Goal: Task Accomplishment & Management: Use online tool/utility

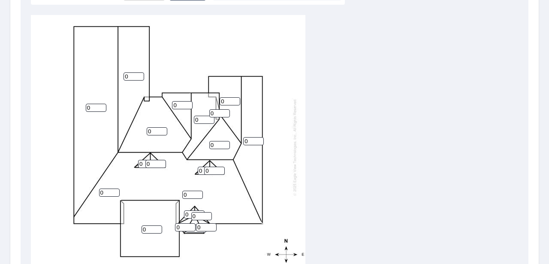
scroll to position [284, 0]
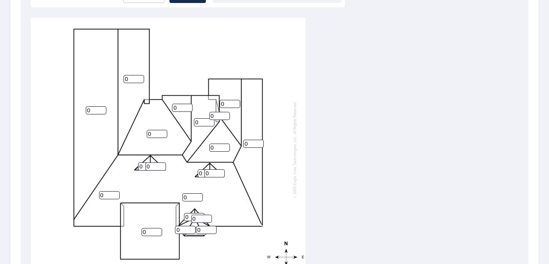
click at [93, 106] on input "0" at bounding box center [96, 110] width 21 height 8
type input "12"
click at [128, 75] on input "0" at bounding box center [134, 79] width 21 height 8
type input "12"
click at [154, 130] on input "0" at bounding box center [157, 134] width 21 height 8
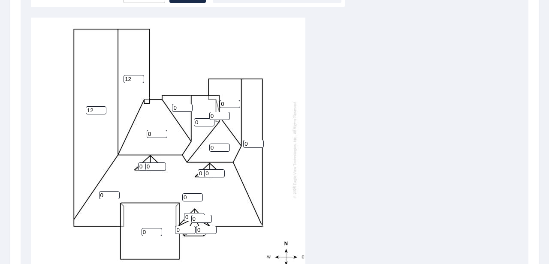
type input "8"
click at [178, 104] on input "0" at bounding box center [182, 108] width 21 height 8
type input "1"
type input "8"
click at [198, 118] on input "0" at bounding box center [204, 122] width 21 height 8
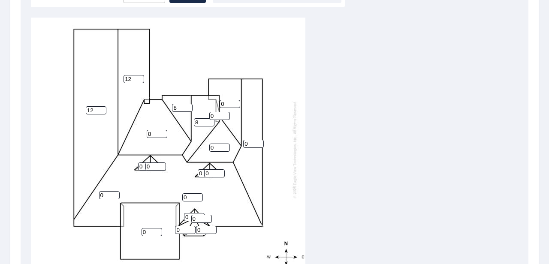
type input "8"
click at [215, 112] on input "0" at bounding box center [219, 116] width 21 height 8
type input "8"
click at [213, 144] on input "0" at bounding box center [219, 148] width 21 height 8
type input "8"
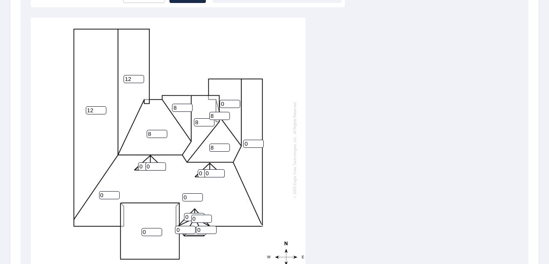
click at [226, 100] on input "0" at bounding box center [230, 104] width 21 height 8
type input "12"
click at [248, 140] on input "0" at bounding box center [253, 144] width 21 height 8
type input "12"
click at [209, 169] on input "0" at bounding box center [214, 173] width 21 height 8
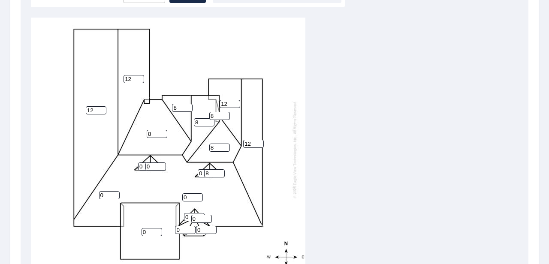
type input "8"
click at [202, 169] on input "0" at bounding box center [208, 173] width 21 height 8
type input "8"
click at [149, 163] on input "0" at bounding box center [155, 167] width 21 height 8
type input "8"
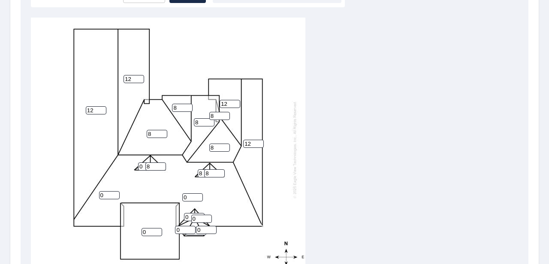
click at [142, 163] on input "0" at bounding box center [148, 167] width 21 height 8
click at [108, 191] on input "0" at bounding box center [109, 195] width 21 height 8
type input "8"
click at [187, 193] on input "0" at bounding box center [192, 197] width 21 height 8
type input "8"
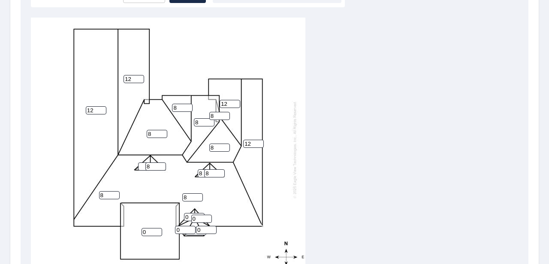
click at [188, 213] on input "0" at bounding box center [194, 217] width 21 height 8
type input "8"
click at [196, 215] on input "0" at bounding box center [201, 219] width 21 height 8
type input "0"
type input "8"
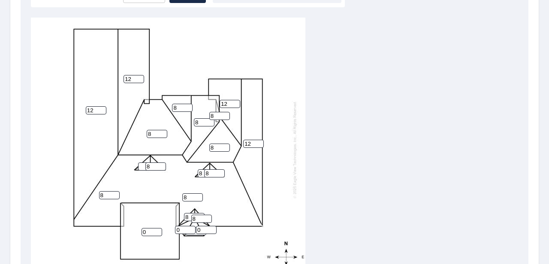
click at [202, 226] on input "0" at bounding box center [206, 230] width 21 height 8
click at [184, 226] on input "0" at bounding box center [185, 230] width 21 height 8
type input "8"
click at [148, 228] on input "0" at bounding box center [152, 232] width 21 height 8
type input "3"
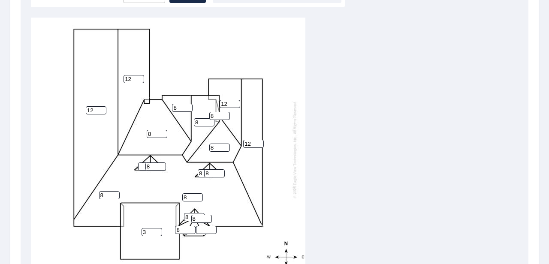
click at [336, 182] on div "12 8 8 3 12 12 8 12 8 8 8 0 8 8 8 8 8 8 8" at bounding box center [274, 152] width 487 height 269
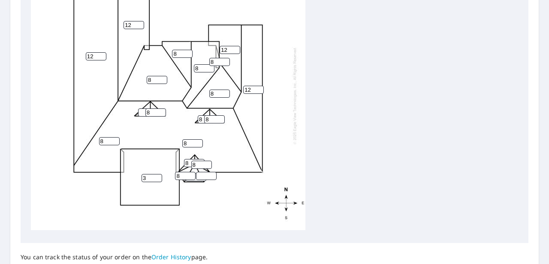
scroll to position [339, 0]
click at [204, 171] on input "number" at bounding box center [206, 175] width 21 height 8
type input "8"
click at [368, 160] on div "12 8 8 3 12 12 8 12 8 8 8 0 8 8 8 8 8 8 8 8" at bounding box center [274, 97] width 487 height 269
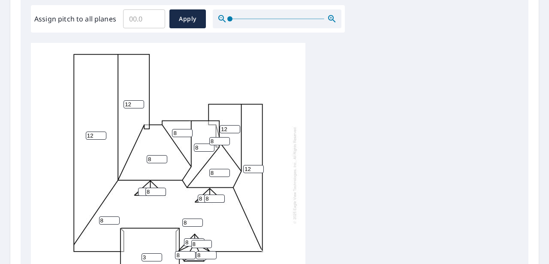
scroll to position [259, 0]
click at [329, 18] on icon "button" at bounding box center [332, 18] width 10 height 10
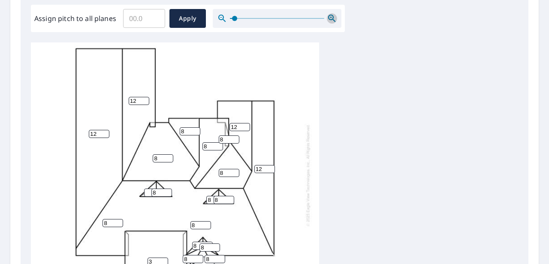
click at [329, 18] on icon "button" at bounding box center [332, 18] width 10 height 10
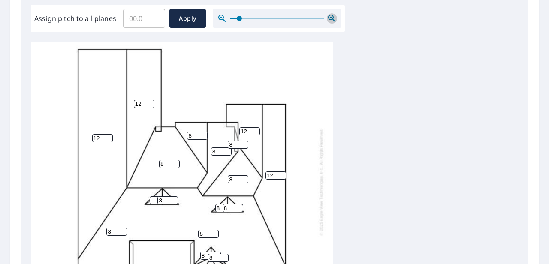
click at [329, 18] on icon "button" at bounding box center [332, 18] width 10 height 10
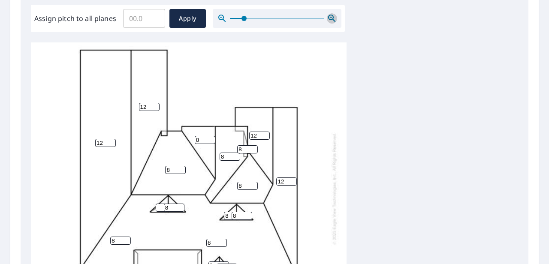
click at [329, 18] on icon "button" at bounding box center [332, 18] width 10 height 10
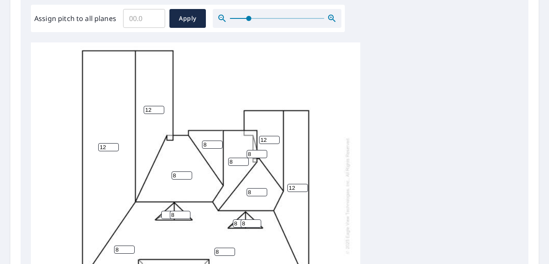
click at [329, 18] on icon "button" at bounding box center [332, 18] width 10 height 10
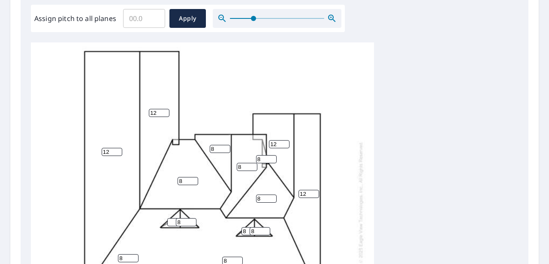
click at [329, 18] on icon "button" at bounding box center [332, 18] width 10 height 10
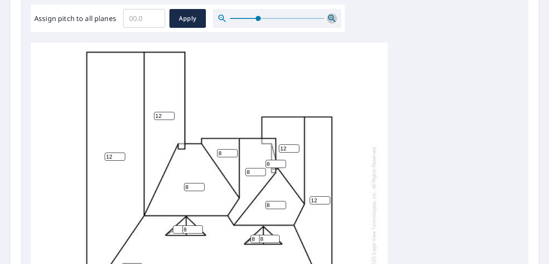
click at [329, 18] on icon "button" at bounding box center [332, 18] width 10 height 10
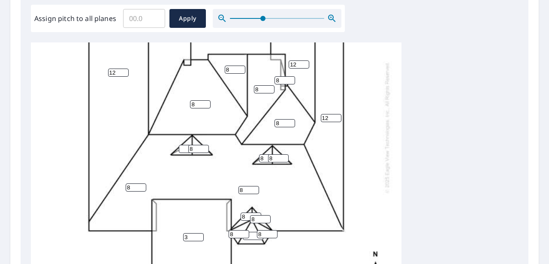
scroll to position [100, 0]
click at [184, 145] on input "number" at bounding box center [189, 149] width 21 height 8
type input "8"
click at [382, 181] on div "12 8 8 3 12 12 8 12 8 8 8 0 8 8 8 8 8 8 8 8 8" at bounding box center [216, 128] width 371 height 364
click at [252, 234] on input "0" at bounding box center [253, 236] width 21 height 8
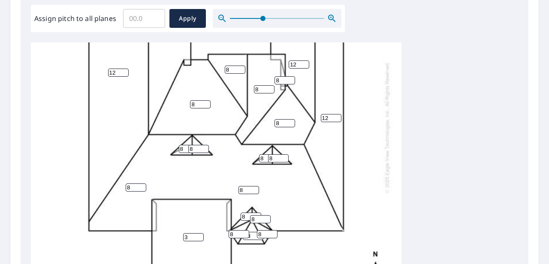
type input "08"
click at [382, 174] on div "12 8 8 3 12 12 8 12 8 8 8 08 8 8 8 8 8 8 8 8 8" at bounding box center [274, 176] width 487 height 269
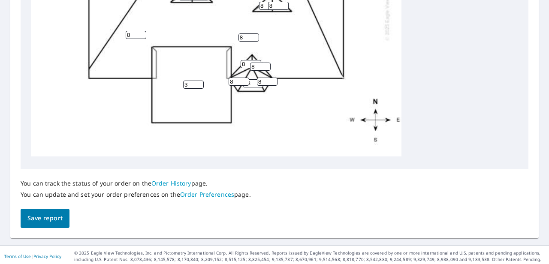
scroll to position [412, 0]
click at [44, 215] on span "Save report" at bounding box center [44, 218] width 35 height 11
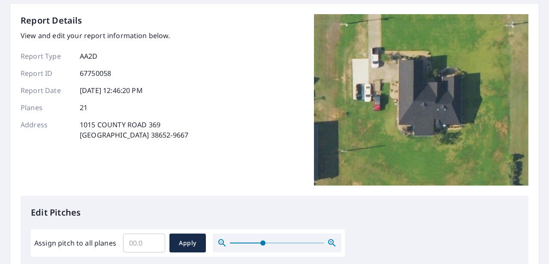
scroll to position [0, 0]
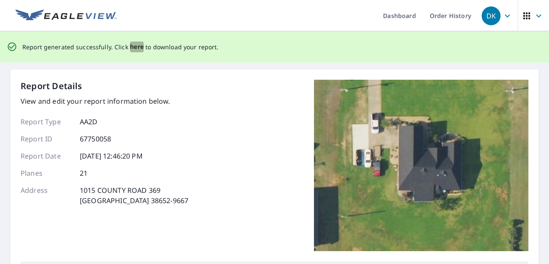
click at [133, 47] on span "here" at bounding box center [137, 47] width 14 height 11
click at [132, 45] on span "here" at bounding box center [137, 47] width 14 height 11
